Goal: Find specific page/section: Find specific page/section

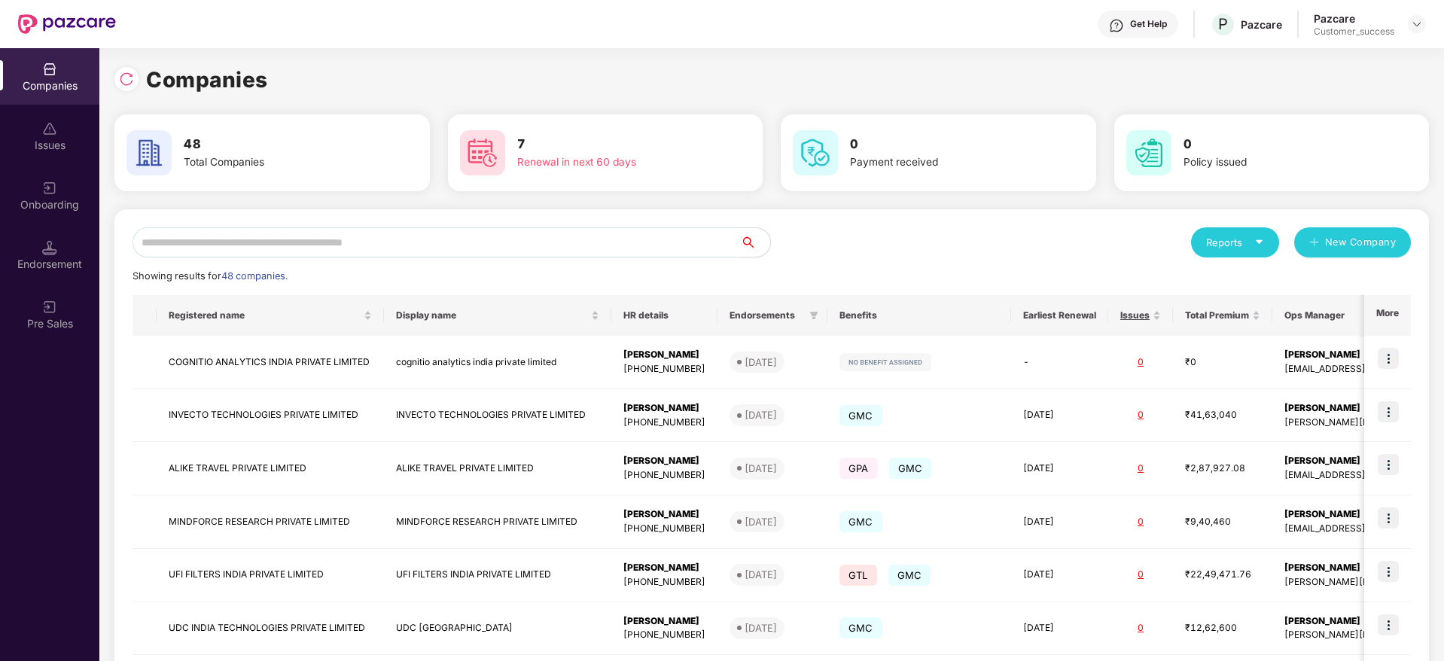
click at [641, 56] on div "Companies 48 Total Companies 7 Renewal in next 60 days 0 Payment received 0 Pol…" at bounding box center [771, 500] width 1314 height 904
click at [296, 238] on input "text" at bounding box center [436, 242] width 608 height 30
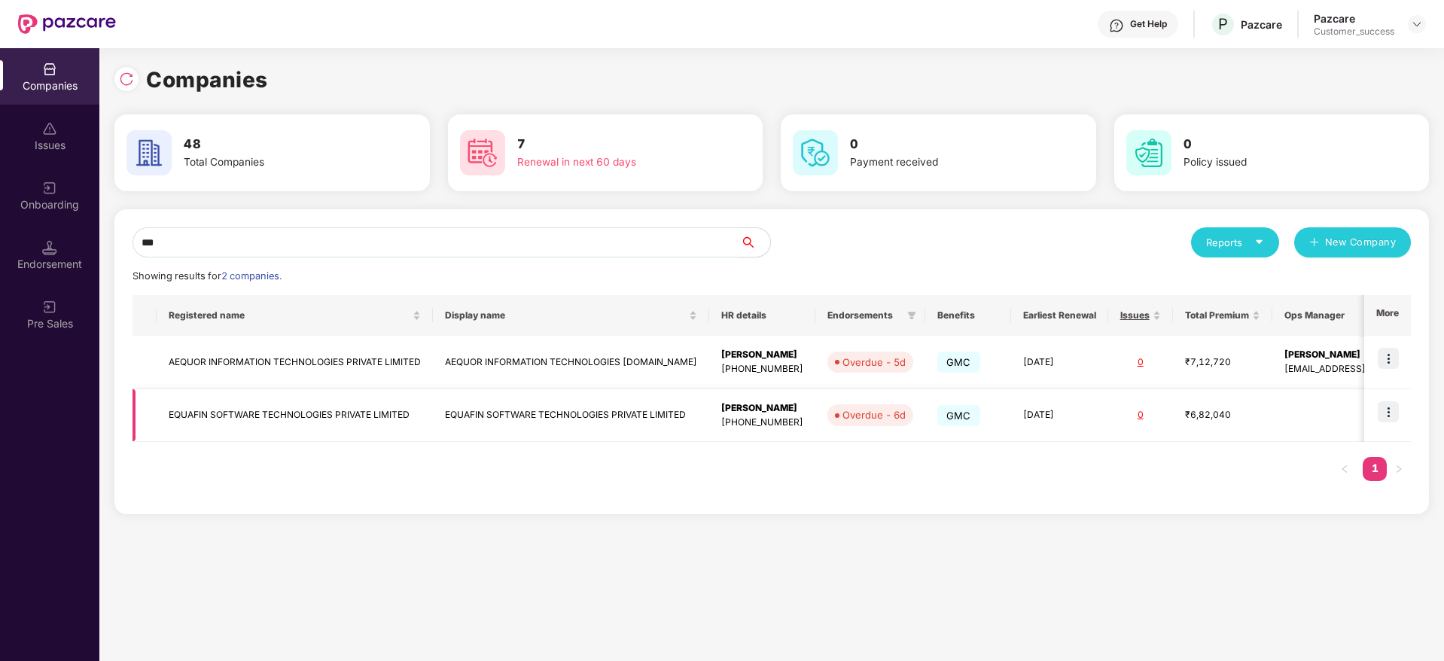
type input "***"
click at [280, 424] on td "EQUAFIN SOFTWARE TECHNOLOGIES PRIVATE LIMITED" at bounding box center [295, 415] width 276 height 53
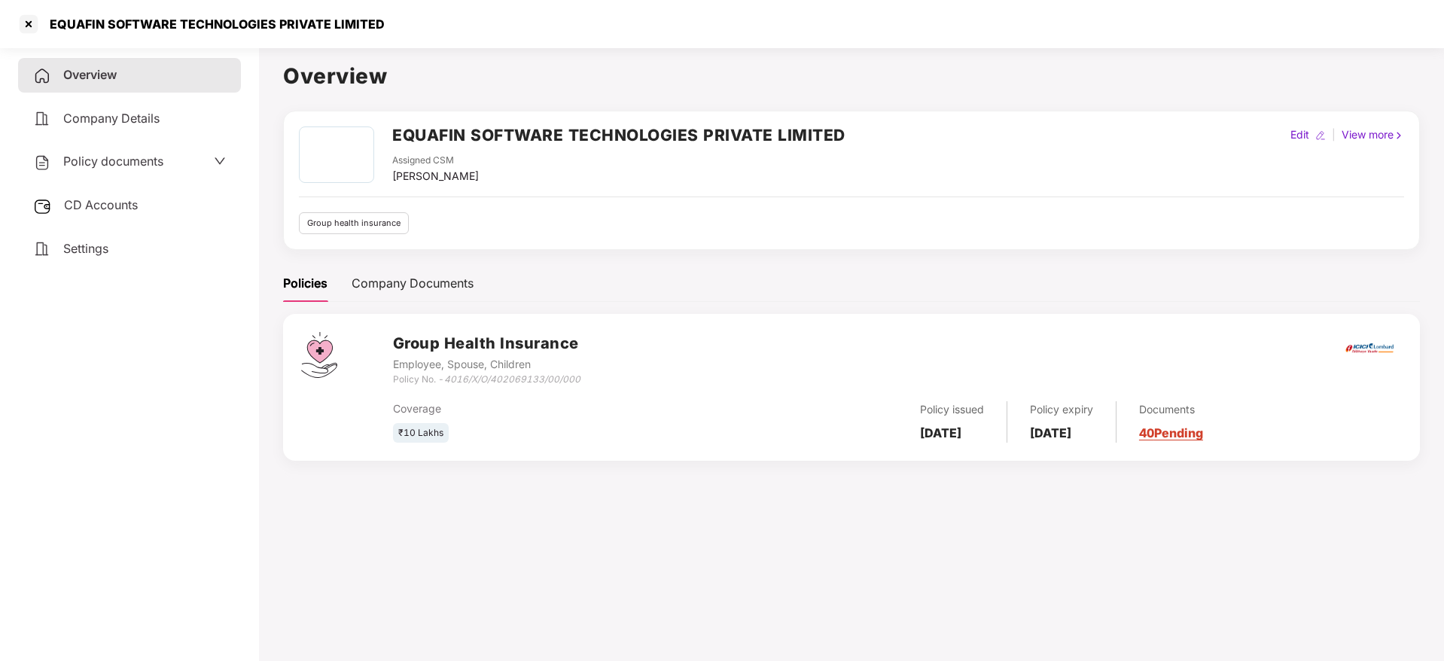
click at [1203, 426] on link "40 Pending" at bounding box center [1171, 432] width 64 height 15
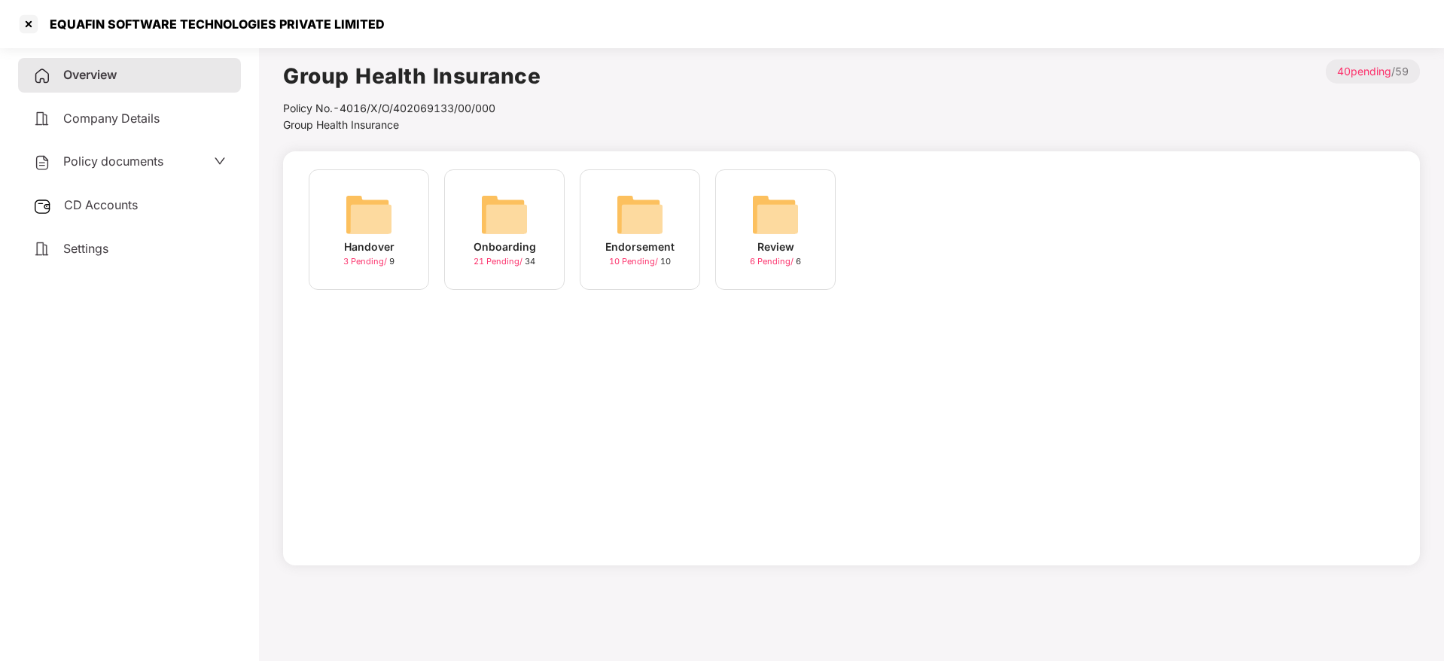
click at [489, 229] on img at bounding box center [504, 214] width 48 height 48
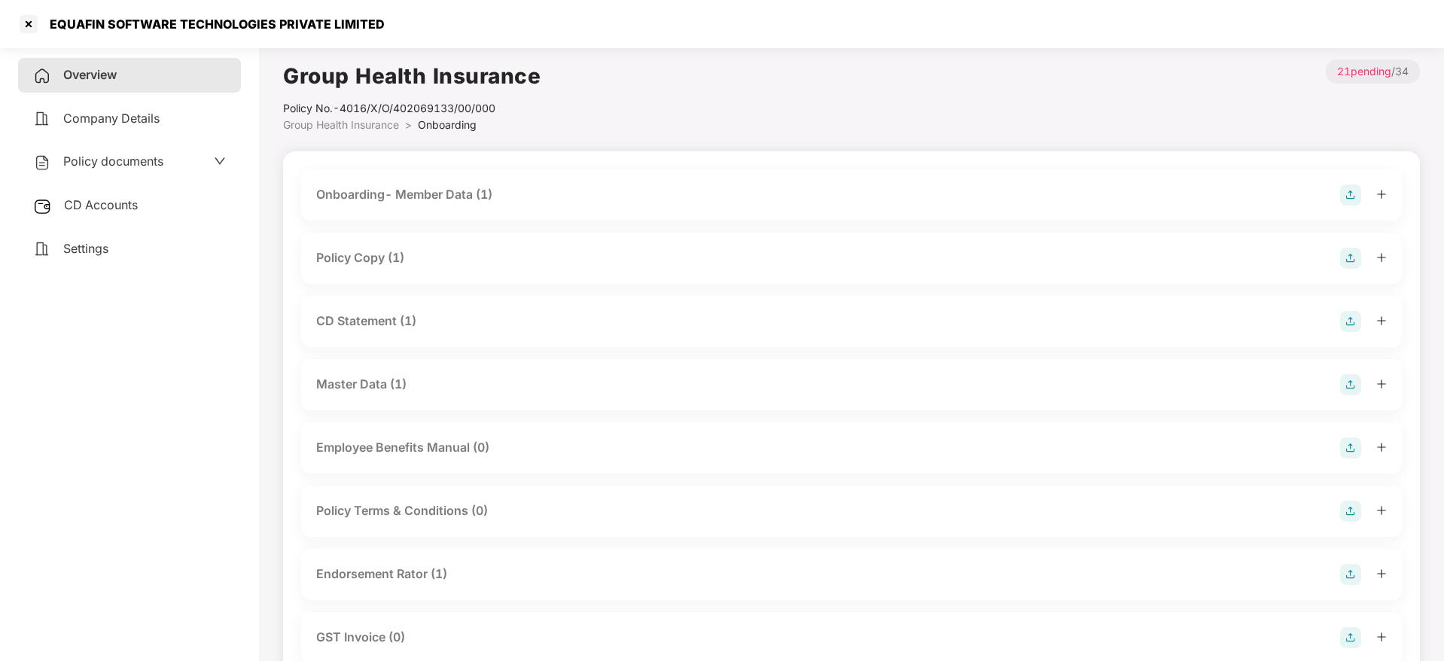
click at [384, 577] on div "Endorsement Rator (1)" at bounding box center [381, 574] width 131 height 19
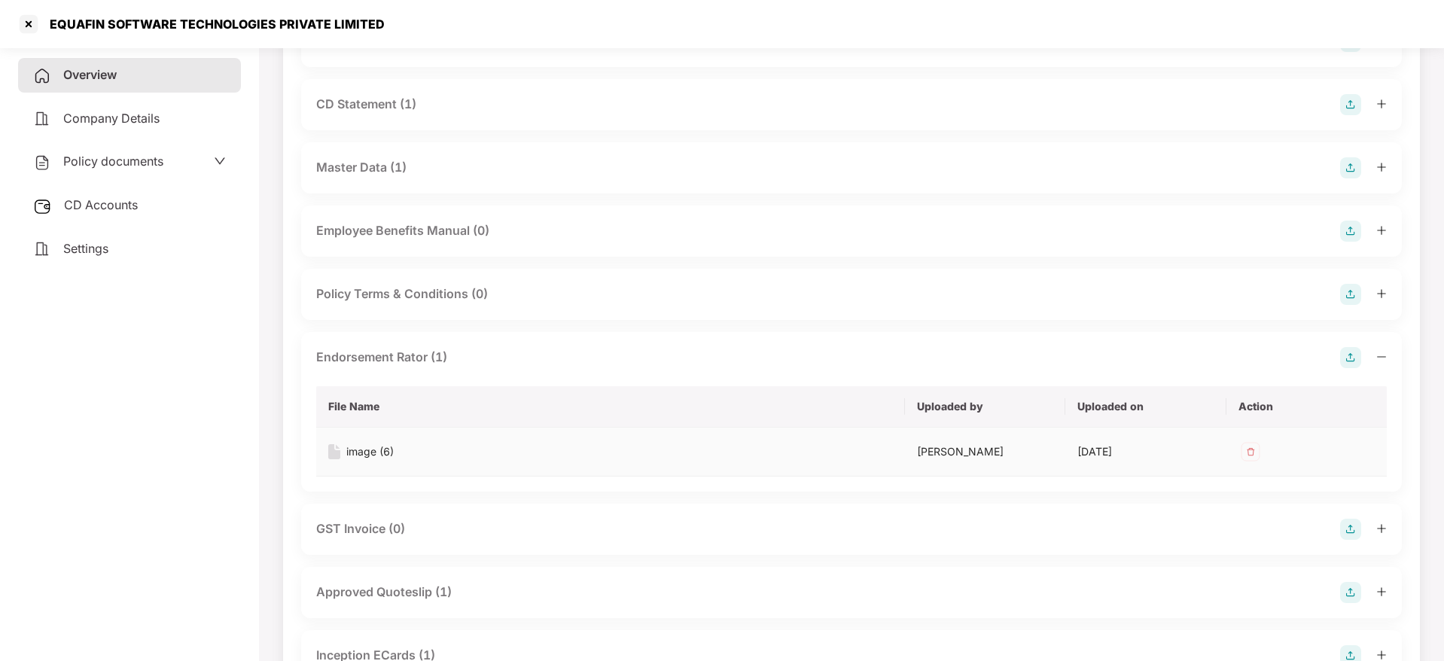
scroll to position [226, 0]
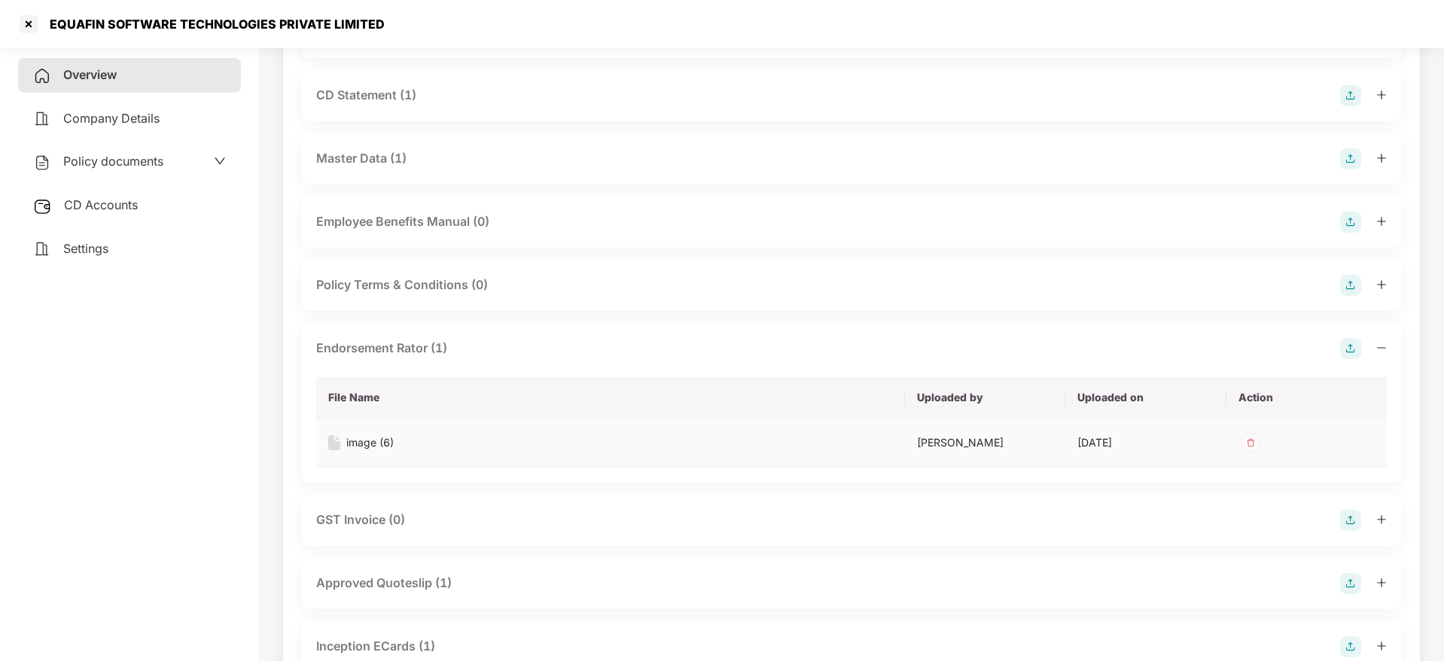
click at [375, 440] on div "image (6)" at bounding box center [369, 442] width 47 height 17
click at [29, 29] on div at bounding box center [29, 24] width 24 height 24
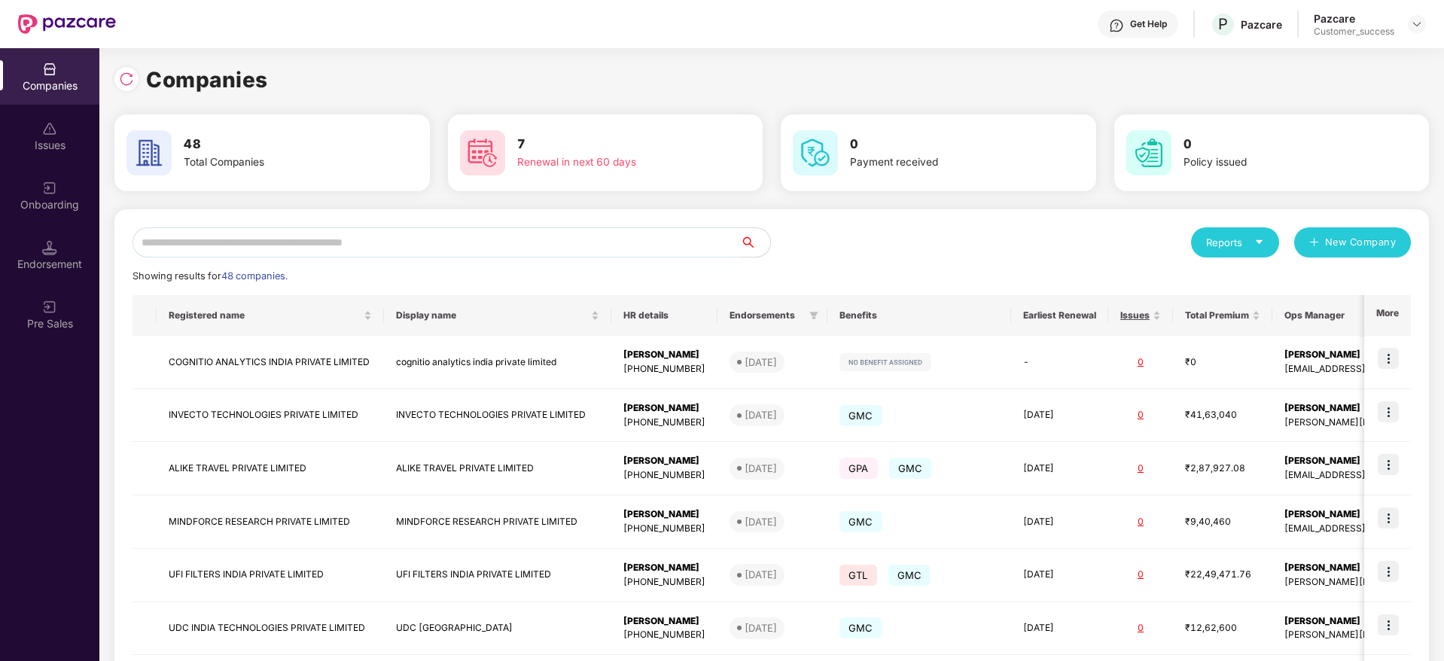
click at [273, 236] on input "text" at bounding box center [436, 242] width 608 height 30
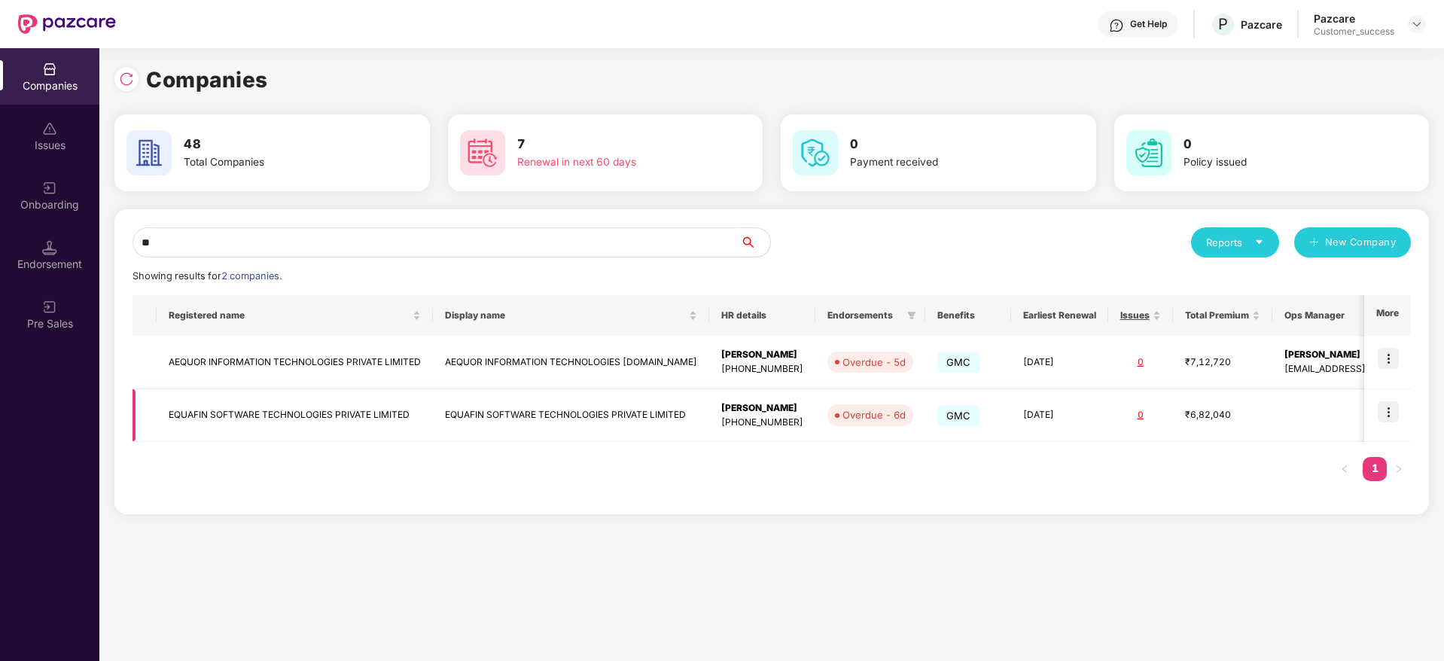
type input "**"
click at [271, 416] on td "EQUAFIN SOFTWARE TECHNOLOGIES PRIVATE LIMITED" at bounding box center [295, 415] width 276 height 53
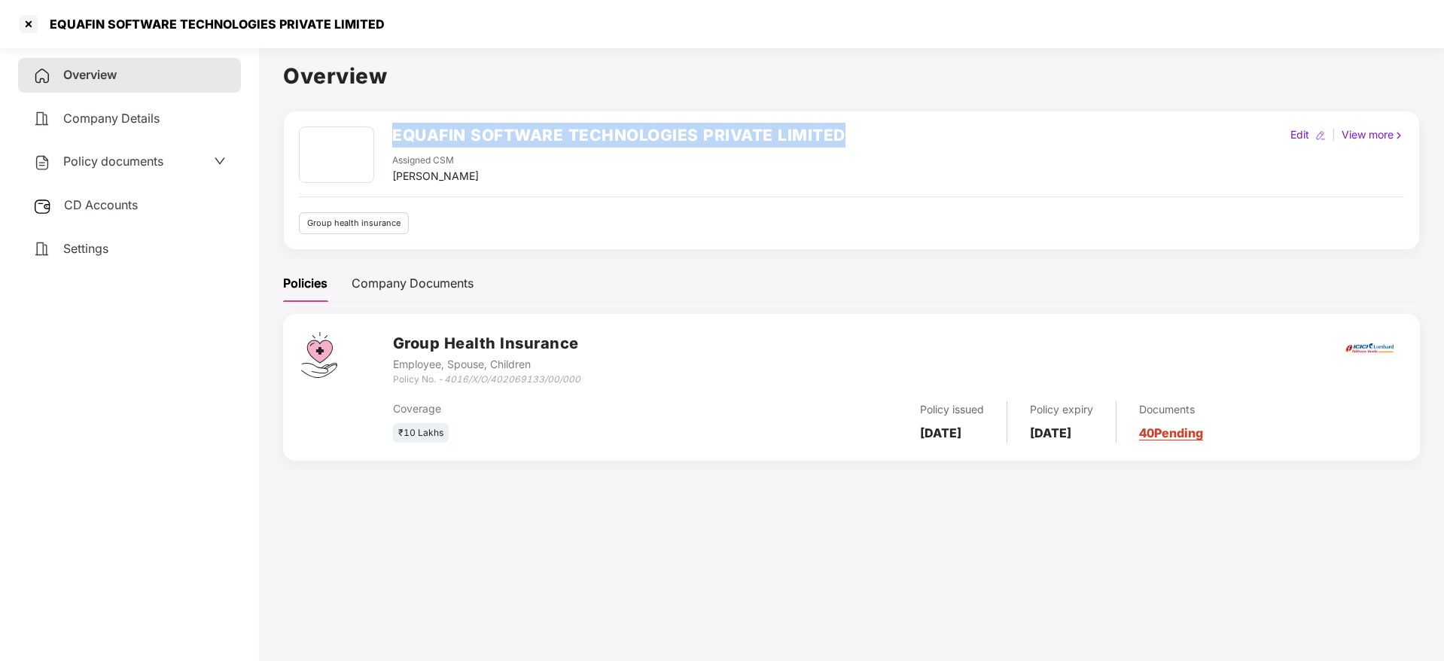
drag, startPoint x: 394, startPoint y: 134, endPoint x: 855, endPoint y: 139, distance: 461.5
click at [855, 139] on div "EQUAFIN SOFTWARE TECHNOLOGIES PRIVATE LIMITED Assigned CSM Taj Ahmad Edit | Vie…" at bounding box center [851, 155] width 1105 height 58
copy h2 "EQUAFIN SOFTWARE TECHNOLOGIES PRIVATE LIMITED"
drag, startPoint x: 601, startPoint y: 377, endPoint x: 449, endPoint y: 379, distance: 151.3
click at [449, 379] on div "Group Health Insurance Employee, Spouse, Children Policy No. - 4016/X/O/4020691…" at bounding box center [897, 359] width 1009 height 54
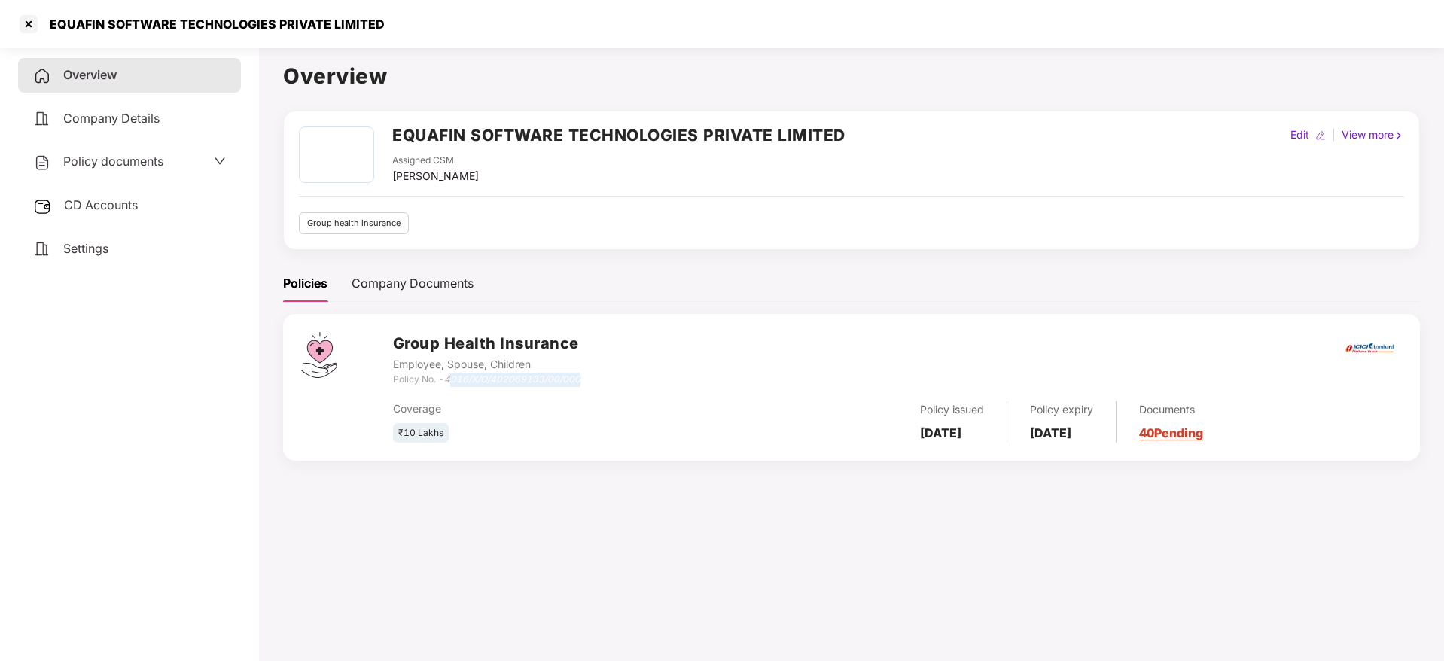
copy icon "016/X/O/402069133/00/000"
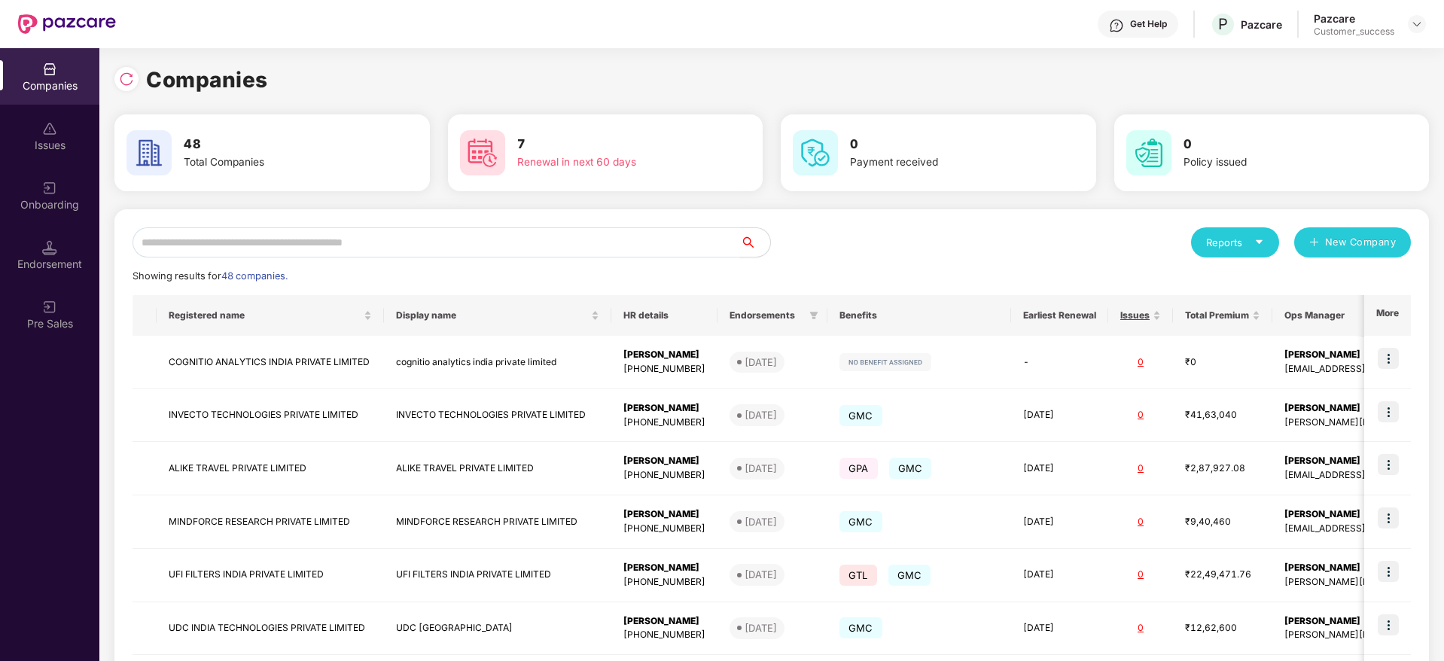
click at [426, 245] on input "text" at bounding box center [436, 242] width 608 height 30
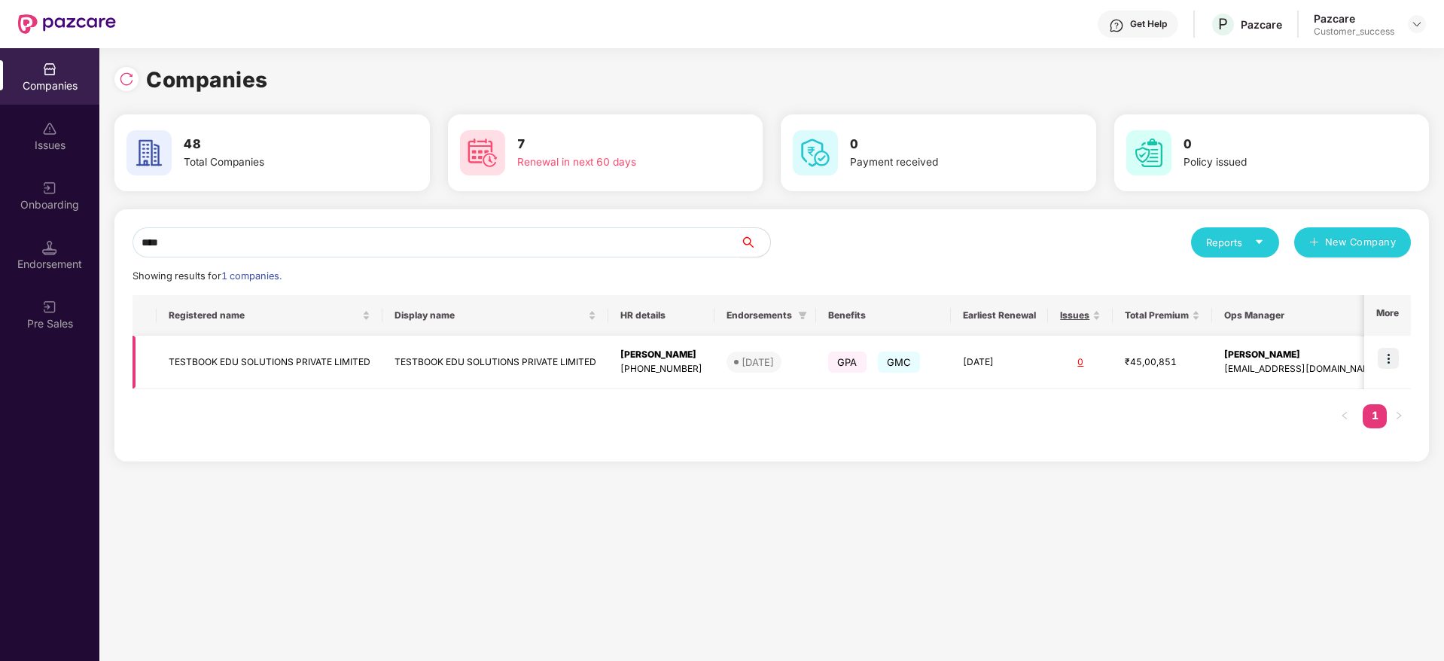
type input "****"
click at [1396, 359] on img at bounding box center [1388, 358] width 21 height 21
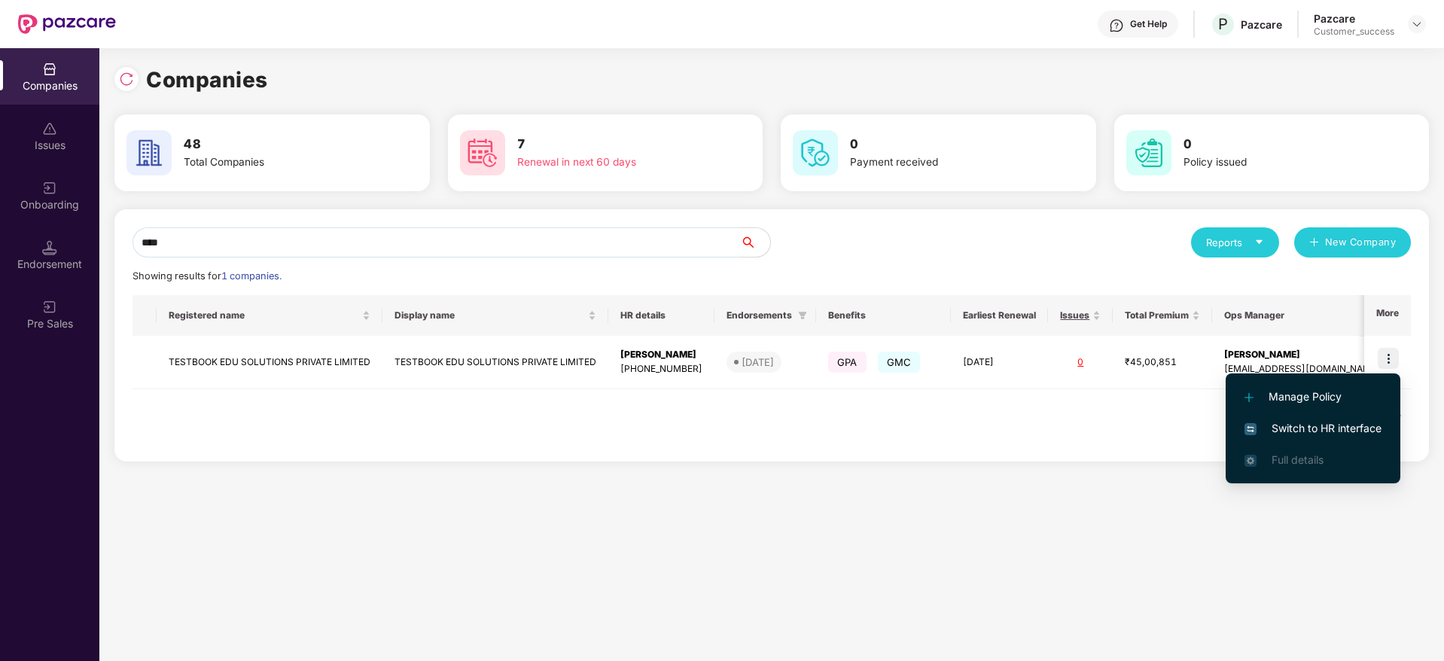
click at [1299, 425] on span "Switch to HR interface" at bounding box center [1312, 428] width 137 height 17
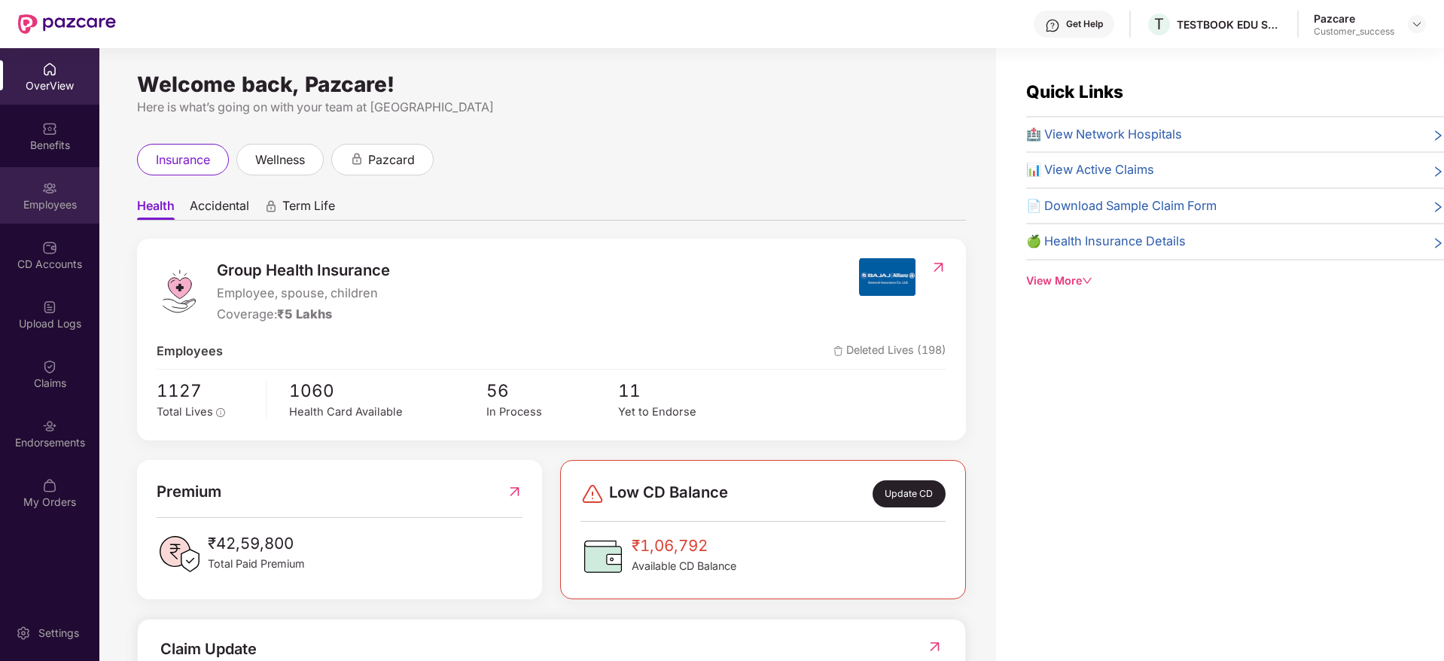
click at [42, 191] on img at bounding box center [49, 188] width 15 height 15
